Goal: Information Seeking & Learning: Learn about a topic

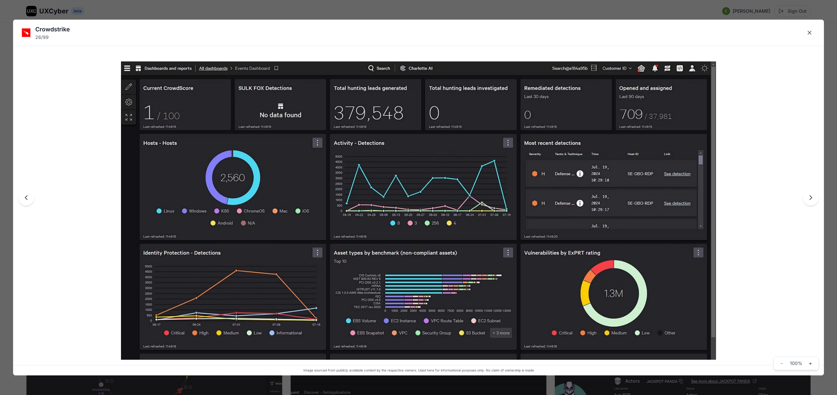
click at [378, 14] on div "Crowdstrike 26 / 99 Image sourced from publicly available content by the respec…" at bounding box center [418, 197] width 837 height 395
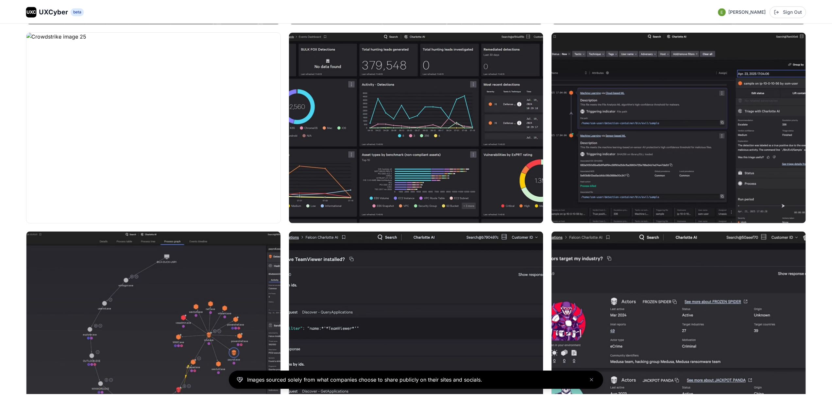
scroll to position [1683, 0]
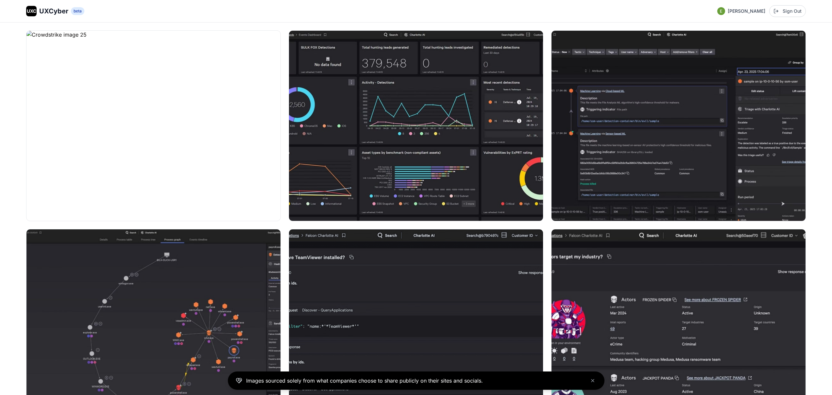
click at [63, 13] on span "UXCyber" at bounding box center [53, 11] width 29 height 9
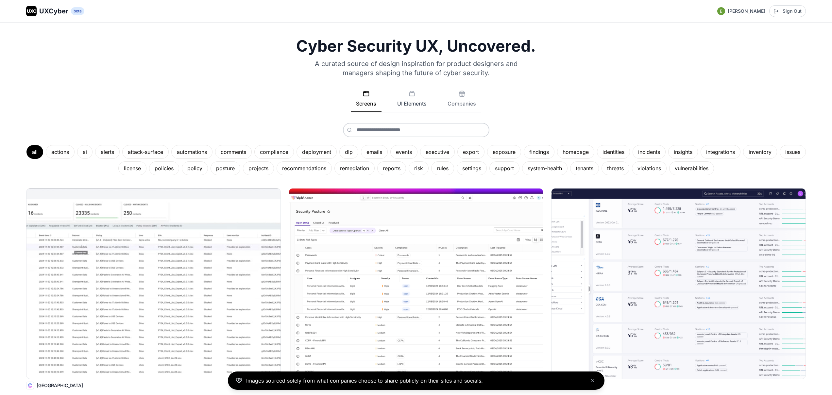
click at [411, 96] on icon at bounding box center [412, 94] width 7 height 7
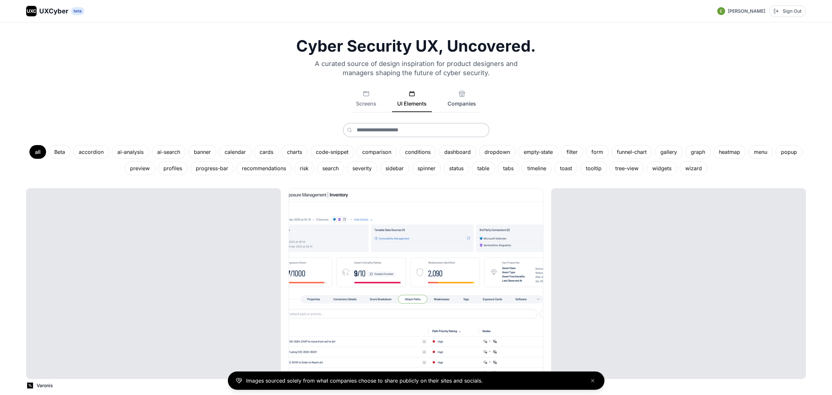
click at [464, 99] on button "Companies" at bounding box center [461, 102] width 39 height 22
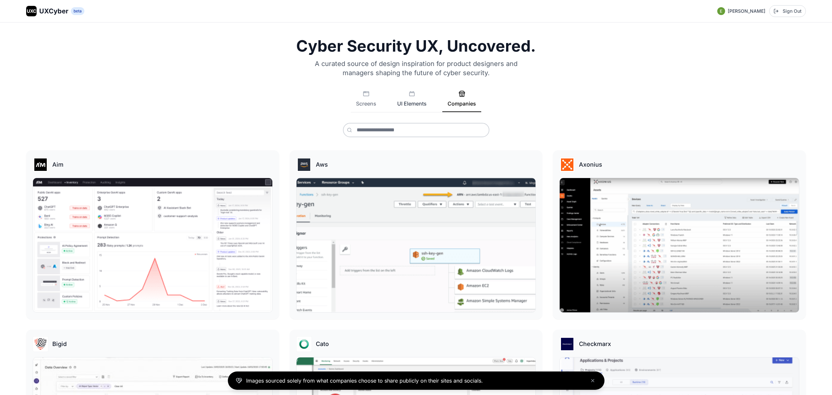
click at [420, 99] on button "UI Elements" at bounding box center [412, 102] width 40 height 22
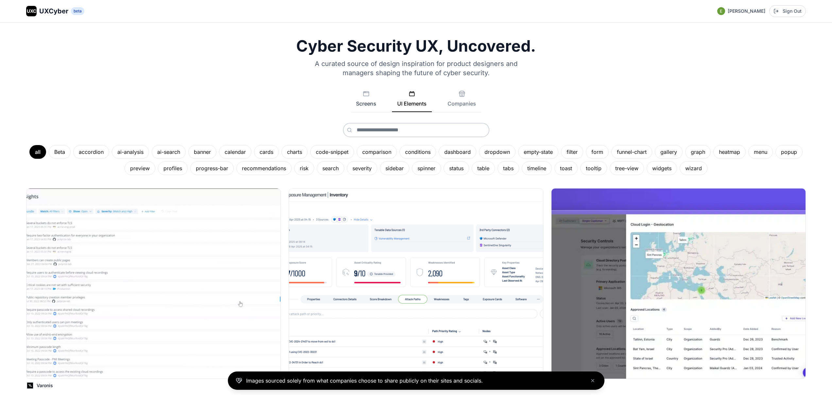
click at [372, 101] on button "Screens" at bounding box center [366, 102] width 31 height 22
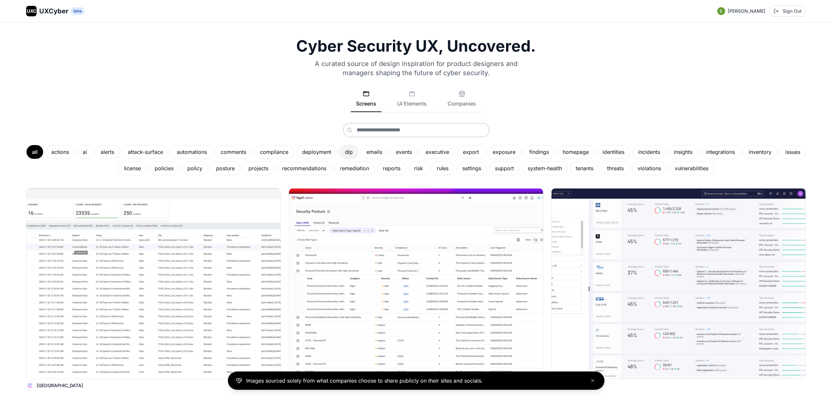
click at [358, 153] on div "dlp" at bounding box center [348, 152] width 19 height 14
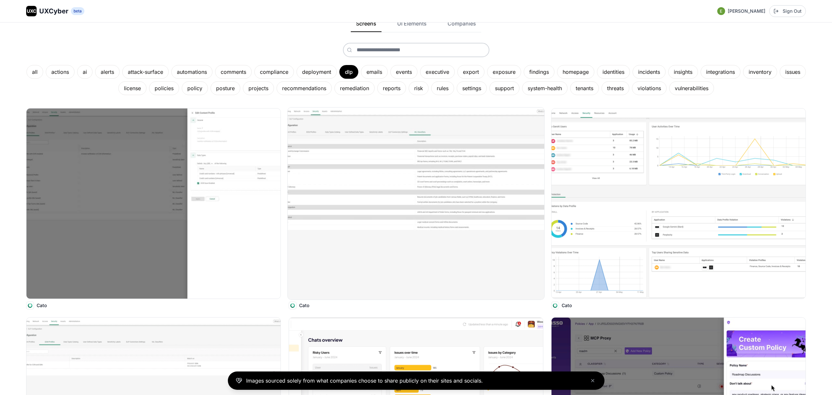
scroll to position [112, 0]
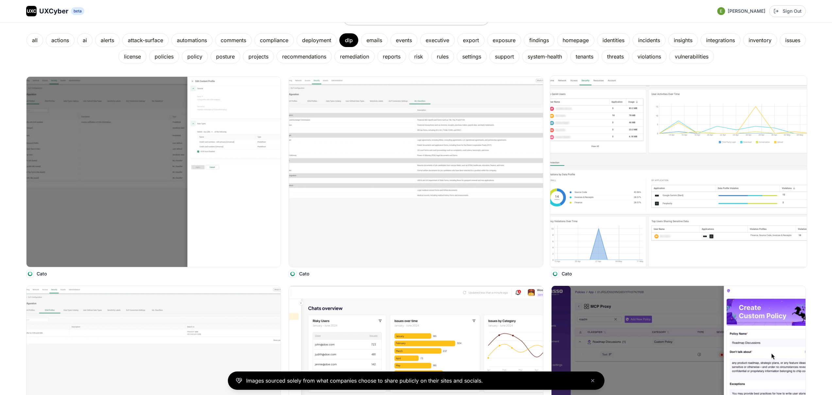
click at [578, 186] on img at bounding box center [678, 172] width 257 height 192
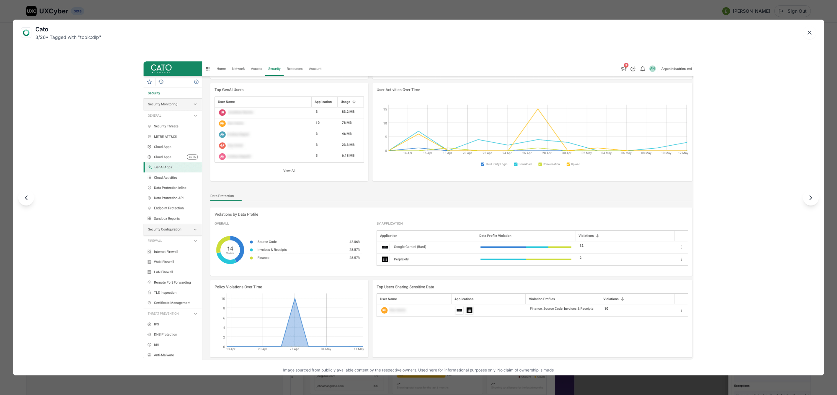
click at [484, 12] on div "Cato 3 / 26 • Tagged with " topic:dlp " Image sourced from publicly available c…" at bounding box center [418, 197] width 837 height 395
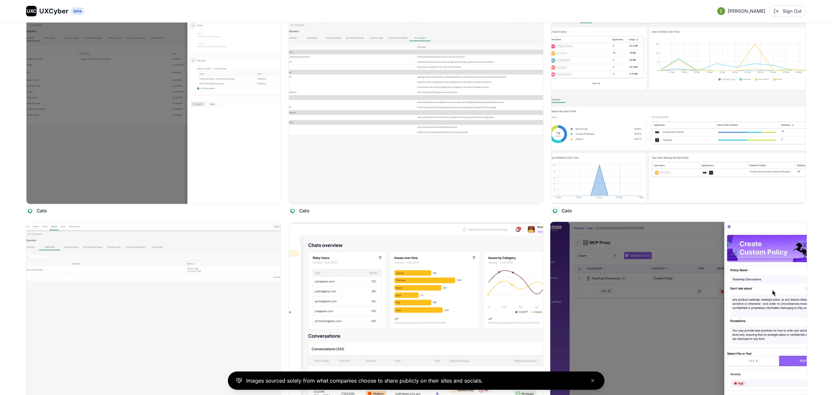
scroll to position [247, 0]
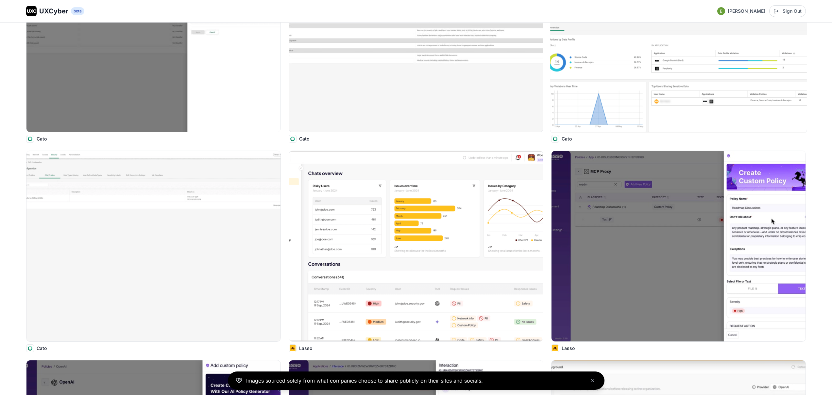
click at [623, 93] on img at bounding box center [678, 37] width 257 height 192
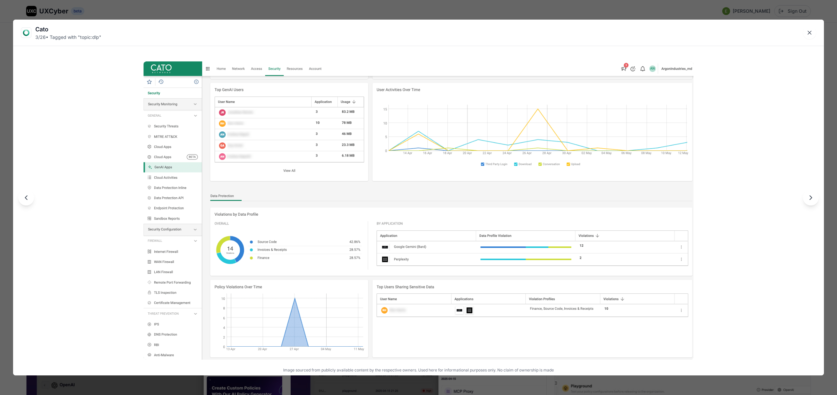
click at [273, 12] on div "Cato 3 / 26 • Tagged with " topic:dlp " Image sourced from publicly available c…" at bounding box center [418, 197] width 837 height 395
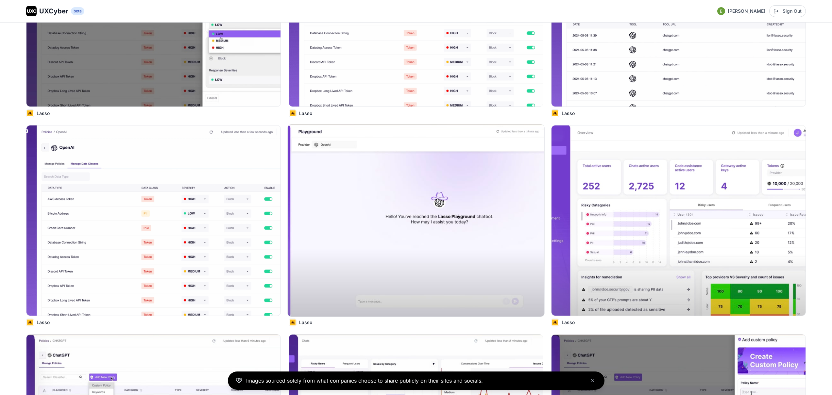
scroll to position [933, 0]
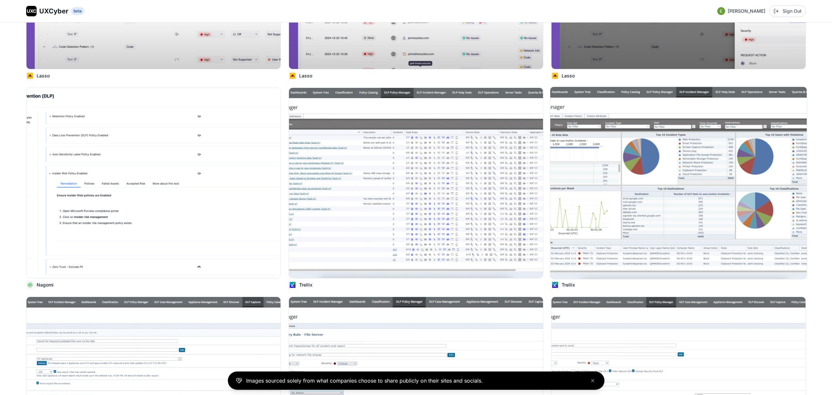
click at [630, 193] on img at bounding box center [678, 183] width 257 height 192
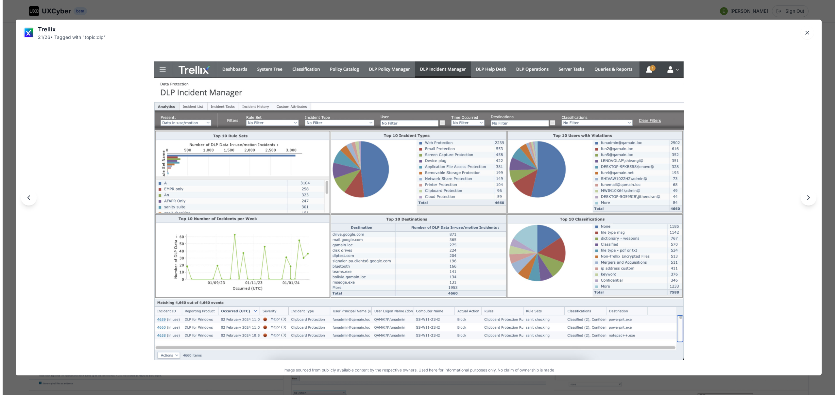
scroll to position [1363, 0]
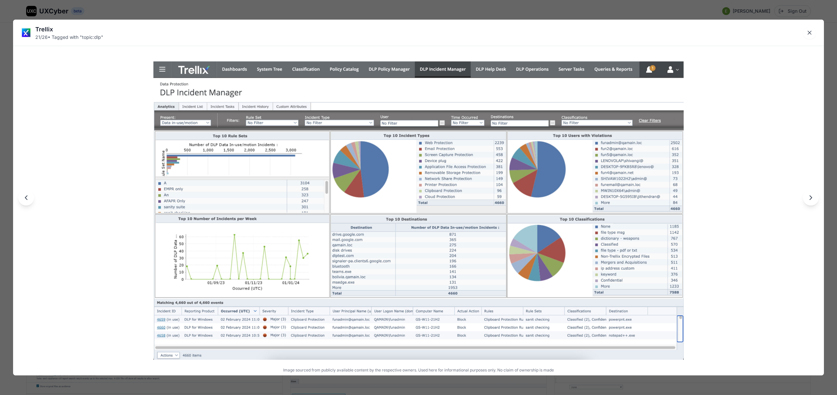
click at [642, 12] on div "Trellix 21 / 26 • Tagged with " topic:dlp " Image sourced from publicly availab…" at bounding box center [418, 197] width 837 height 395
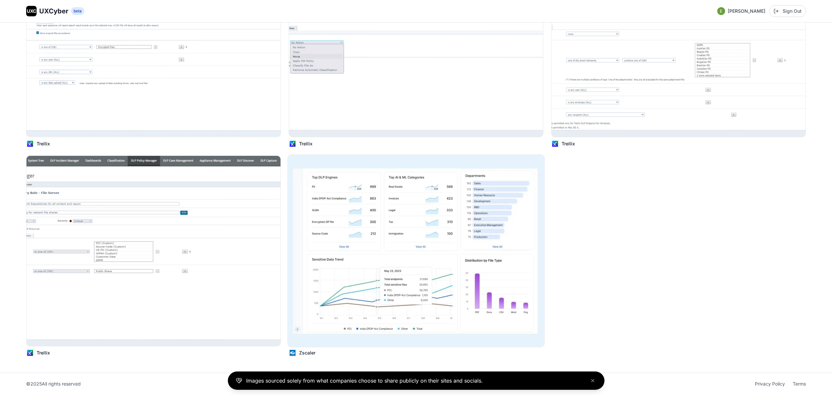
click at [445, 228] on img at bounding box center [416, 251] width 257 height 192
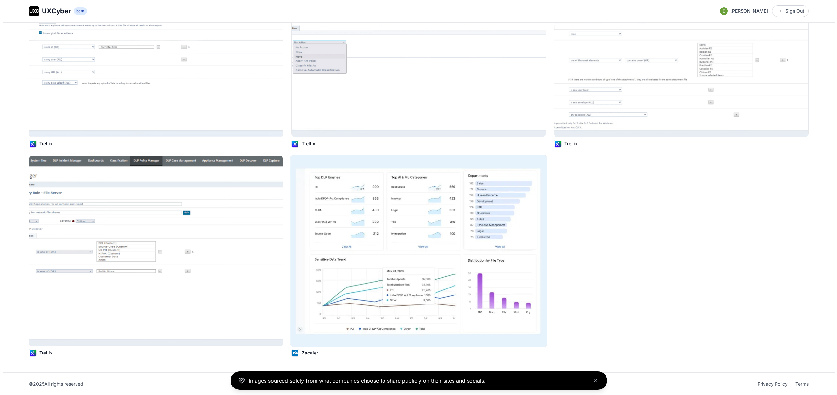
scroll to position [1715, 0]
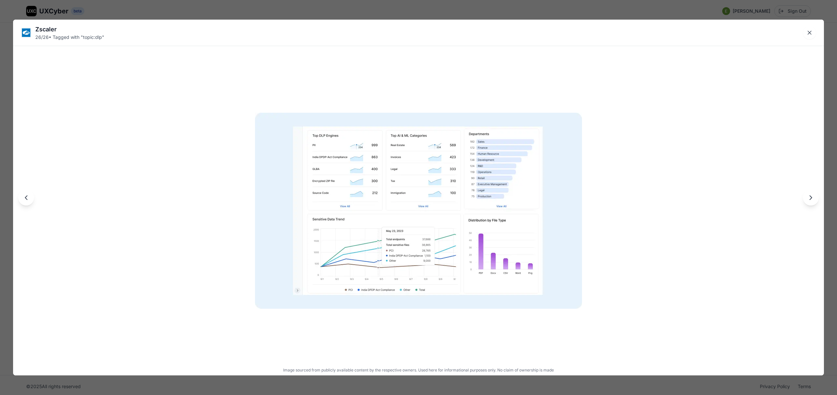
click at [436, 11] on div "Zscaler 26 / 26 • Tagged with " topic:dlp " Image sourced from publicly availab…" at bounding box center [418, 197] width 837 height 395
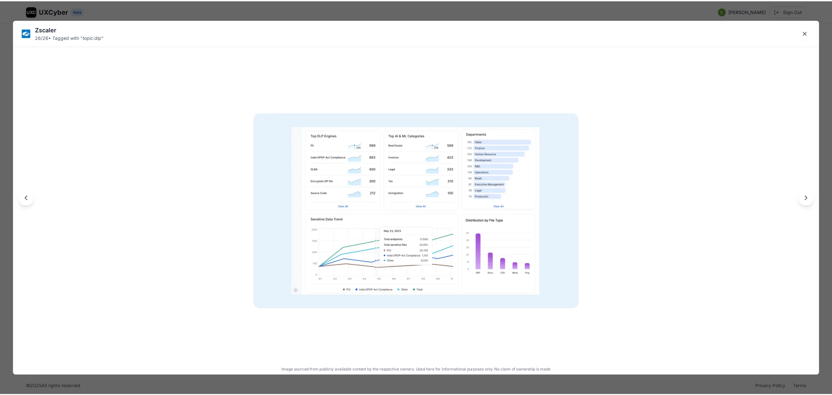
scroll to position [1707, 0]
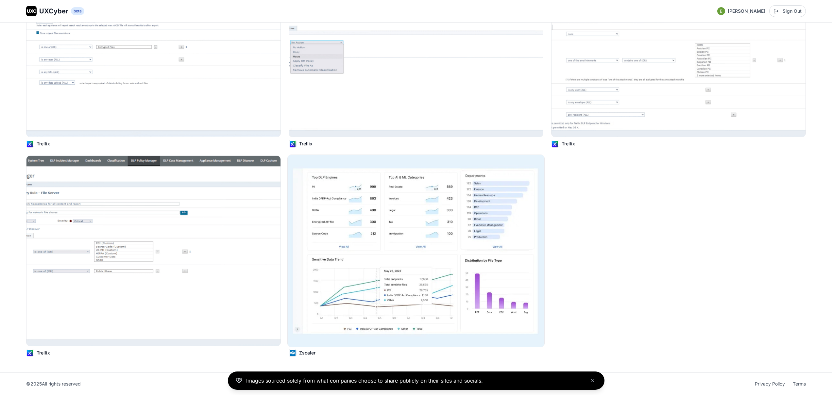
click at [327, 240] on img at bounding box center [416, 251] width 257 height 192
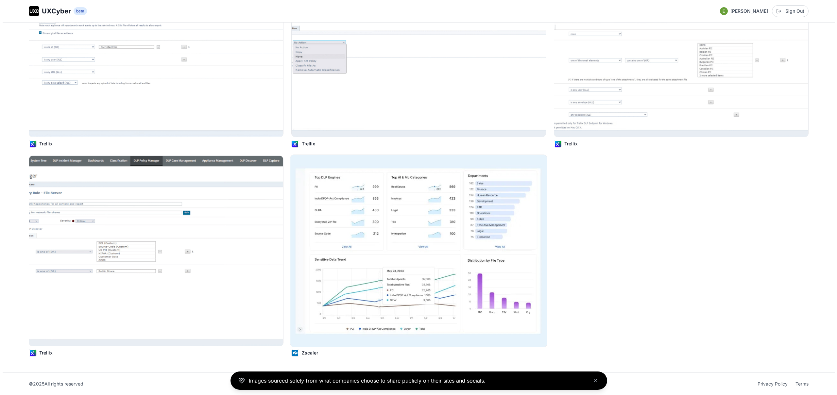
scroll to position [1715, 0]
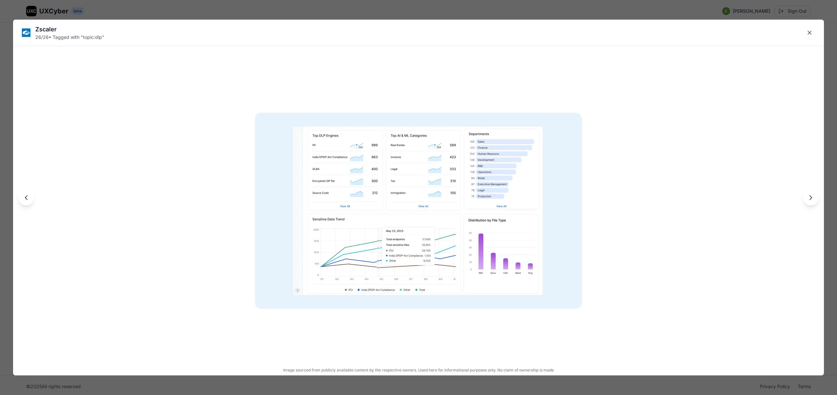
click at [357, 258] on img at bounding box center [418, 211] width 327 height 196
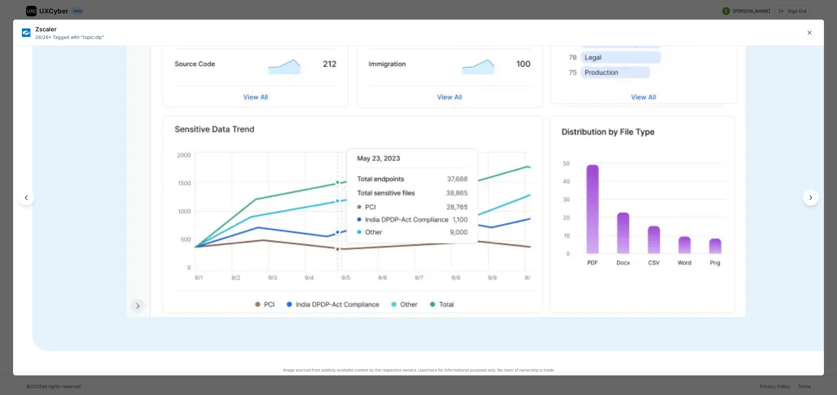
drag, startPoint x: 334, startPoint y: 309, endPoint x: 353, endPoint y: 215, distance: 96.7
click at [353, 215] on img at bounding box center [437, 108] width 811 height 486
click at [330, 308] on img at bounding box center [437, 108] width 811 height 486
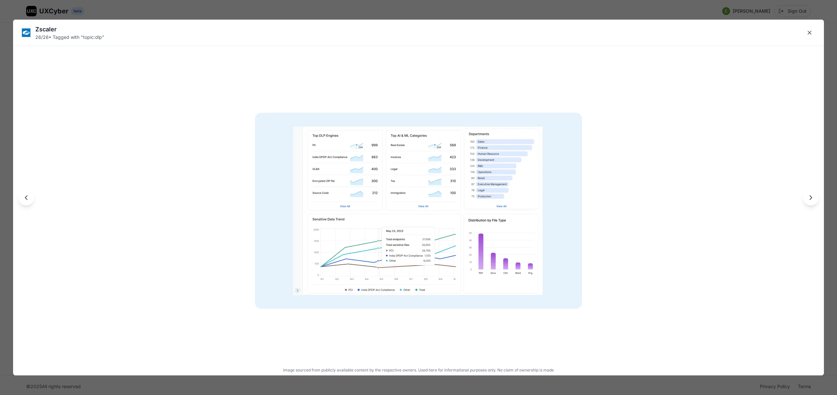
click at [372, 281] on img at bounding box center [418, 211] width 327 height 196
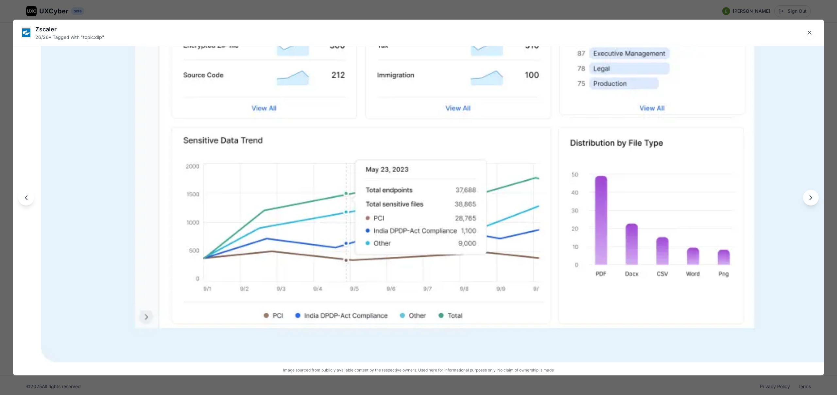
drag, startPoint x: 362, startPoint y: 310, endPoint x: 390, endPoint y: 228, distance: 87.1
click at [390, 228] on img at bounding box center [446, 119] width 811 height 486
drag, startPoint x: 343, startPoint y: 263, endPoint x: 365, endPoint y: 261, distance: 22.3
click at [364, 261] on img at bounding box center [446, 119] width 811 height 486
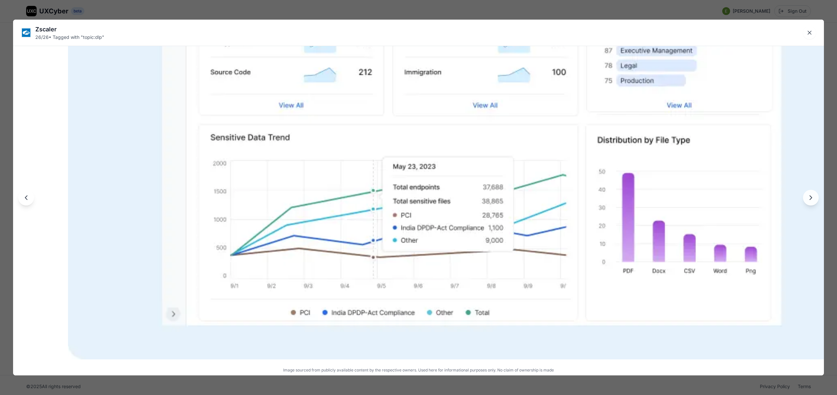
drag, startPoint x: 376, startPoint y: 251, endPoint x: 384, endPoint y: 249, distance: 9.0
click at [382, 250] on img at bounding box center [473, 116] width 811 height 486
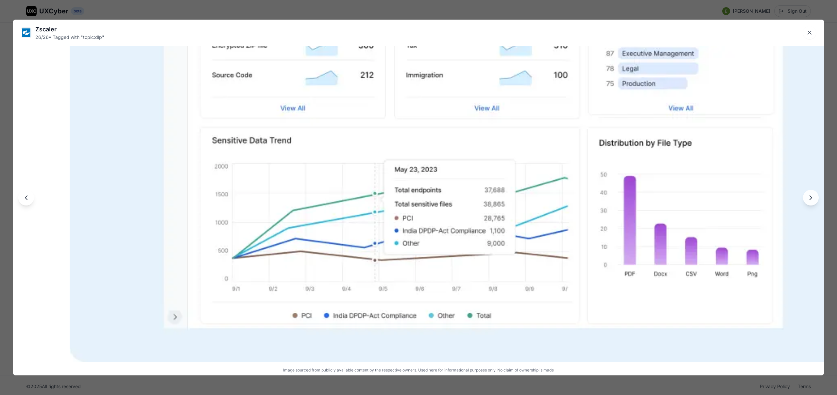
drag, startPoint x: 385, startPoint y: 249, endPoint x: 385, endPoint y: 252, distance: 3.3
click at [385, 252] on img at bounding box center [475, 119] width 811 height 486
click at [811, 36] on icon "Close lightbox" at bounding box center [809, 32] width 7 height 7
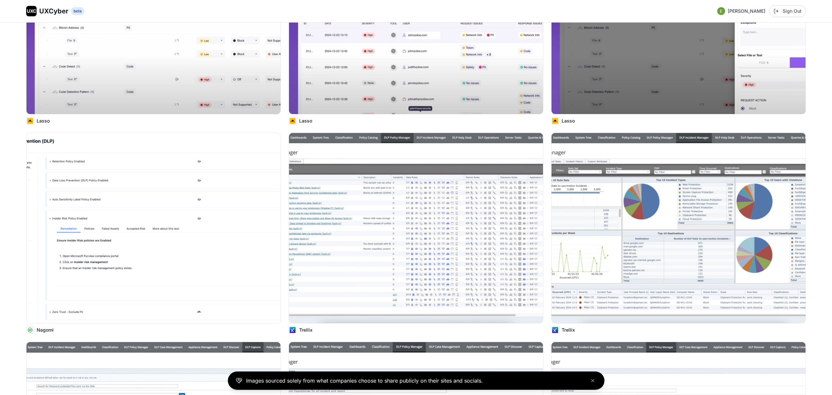
scroll to position [975, 0]
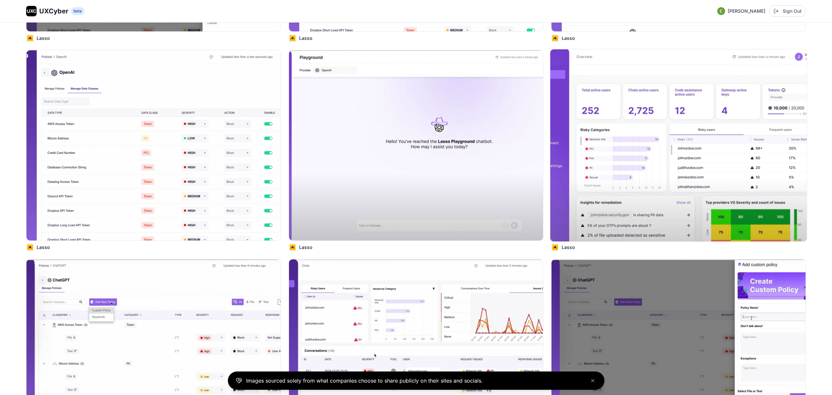
click at [641, 155] on img at bounding box center [678, 145] width 257 height 192
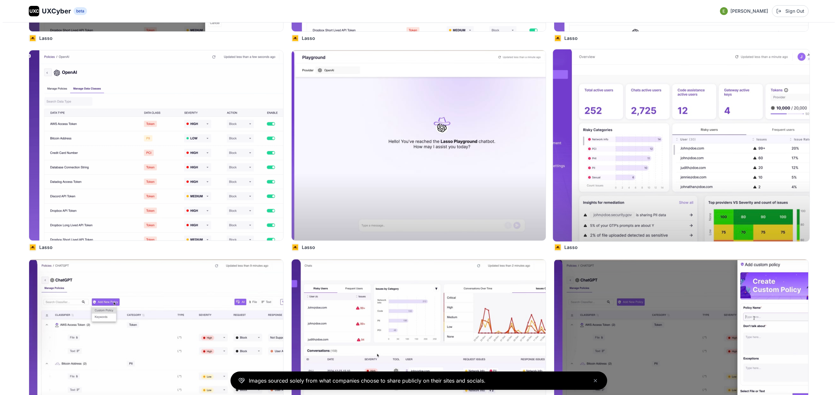
scroll to position [979, 0]
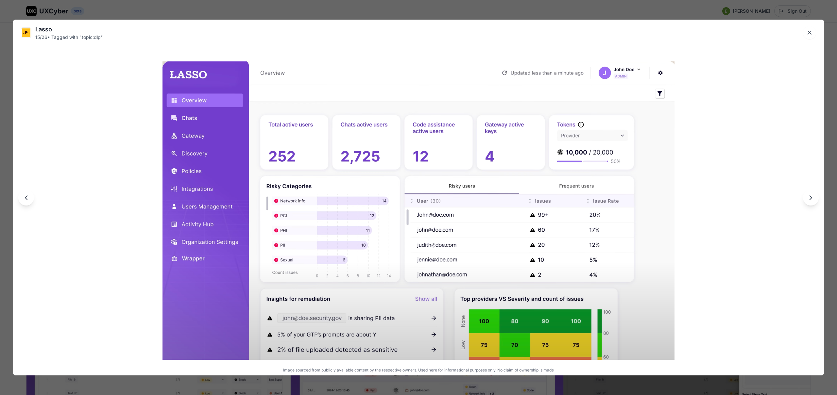
click at [428, 11] on div "Lasso 15 / 26 • Tagged with " topic:dlp " Image sourced from publicly available…" at bounding box center [418, 197] width 837 height 395
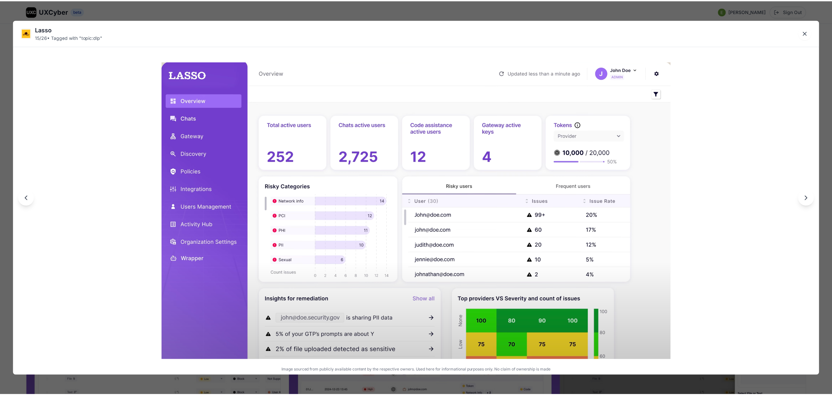
scroll to position [975, 0]
